Goal: Task Accomplishment & Management: Manage account settings

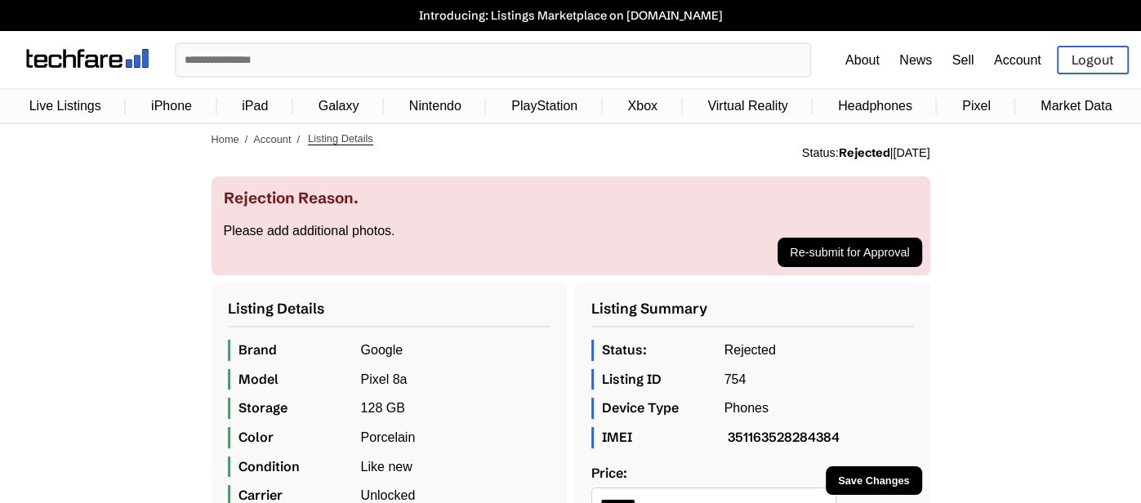
click at [1013, 61] on link "Account" at bounding box center [1017, 60] width 47 height 14
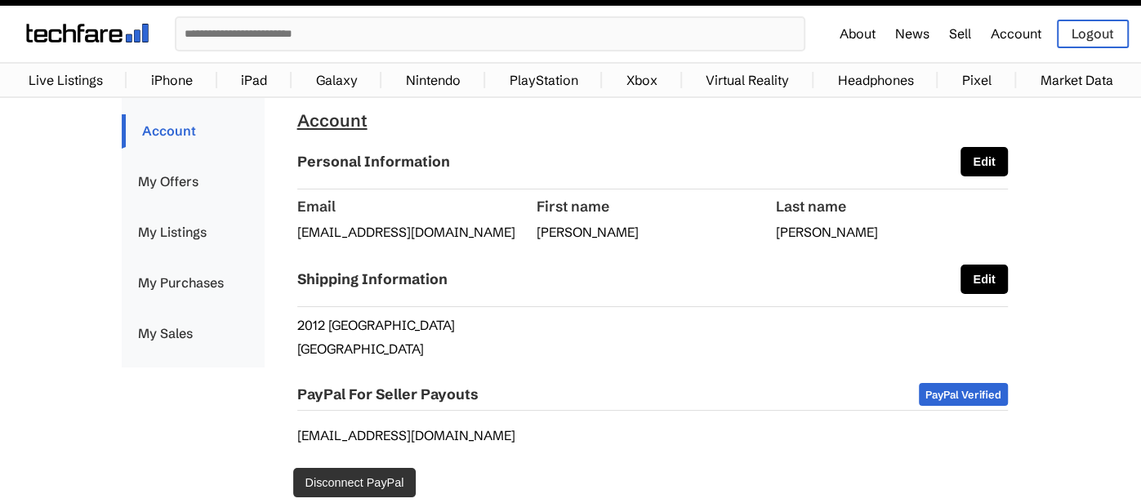
scroll to position [20, 0]
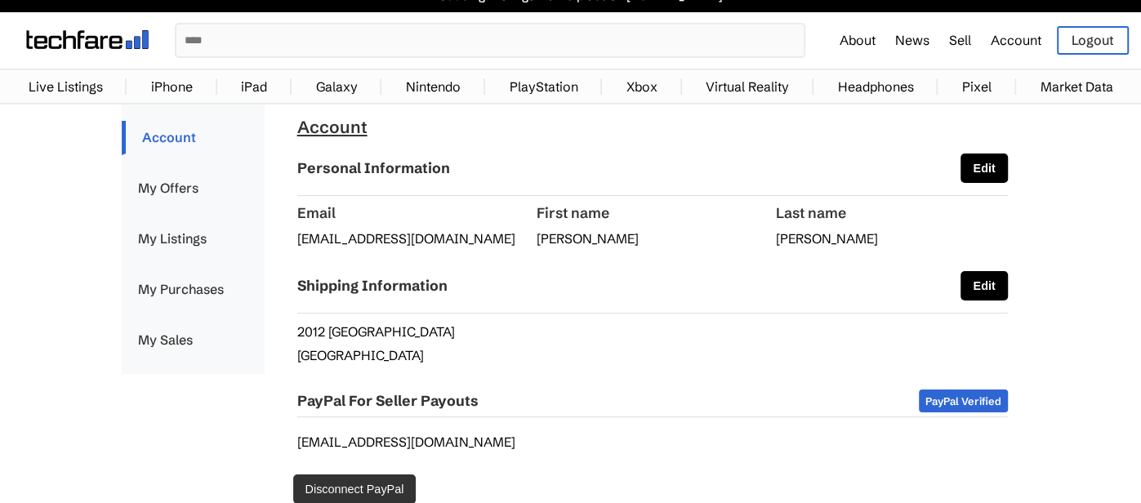
click at [180, 238] on link "My Listings" at bounding box center [193, 239] width 143 height 34
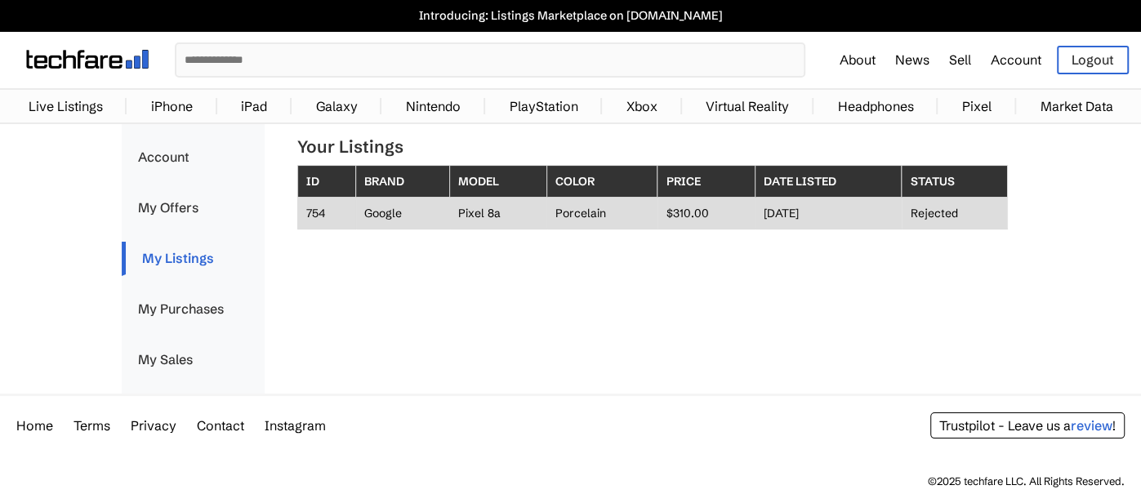
click at [489, 210] on td "Pixel 8a" at bounding box center [497, 214] width 97 height 32
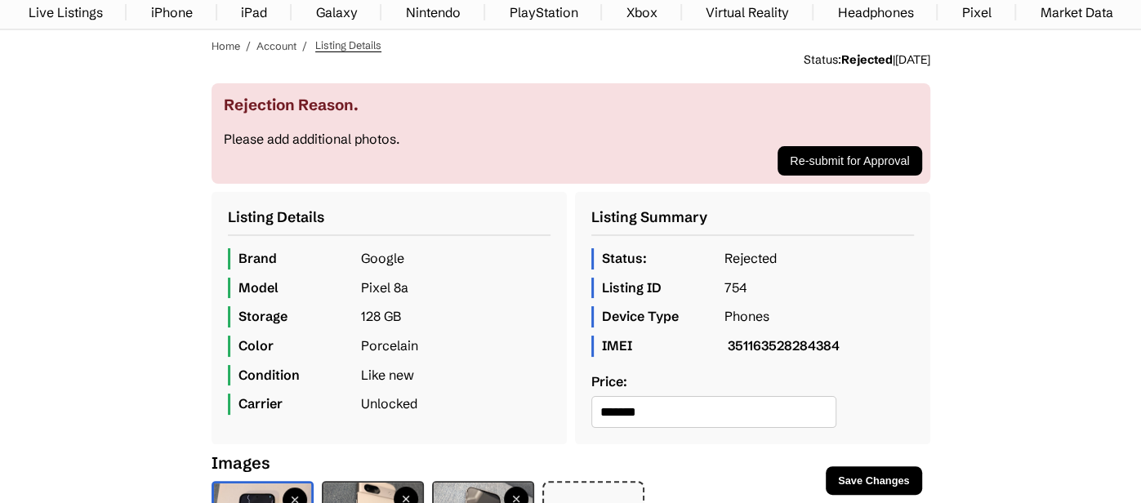
scroll to position [95, 0]
click at [850, 175] on button "Re-submit for Approval" at bounding box center [850, 159] width 144 height 29
